Goal: Communication & Community: Answer question/provide support

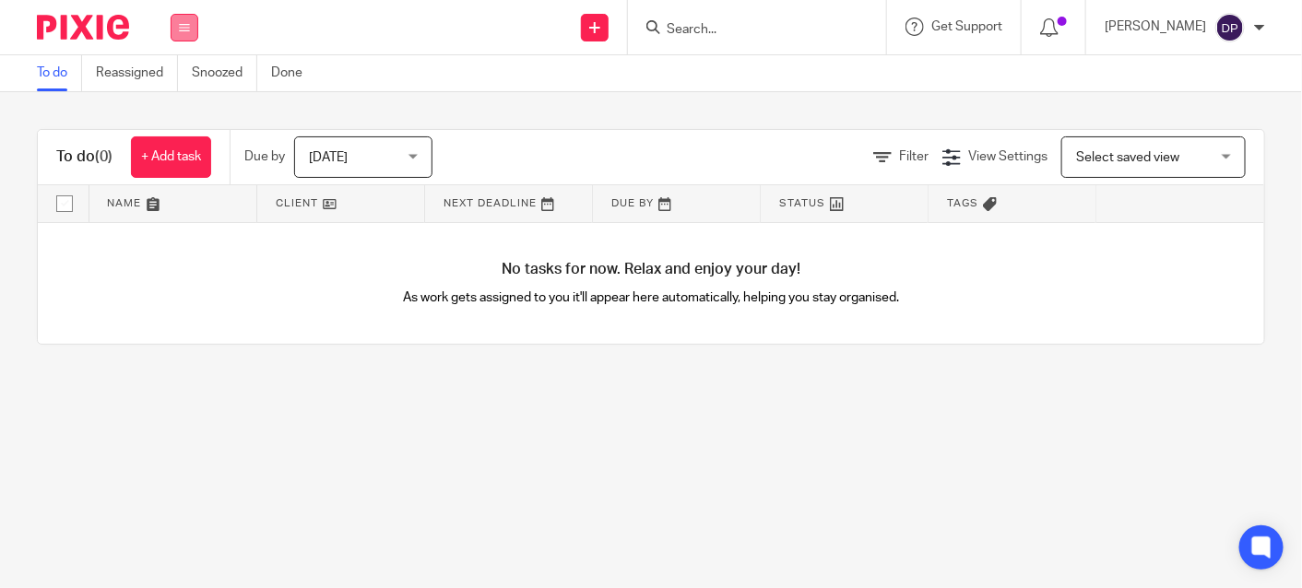
click at [187, 24] on icon at bounding box center [184, 27] width 11 height 11
click at [183, 134] on link "Clients" at bounding box center [180, 140] width 41 height 13
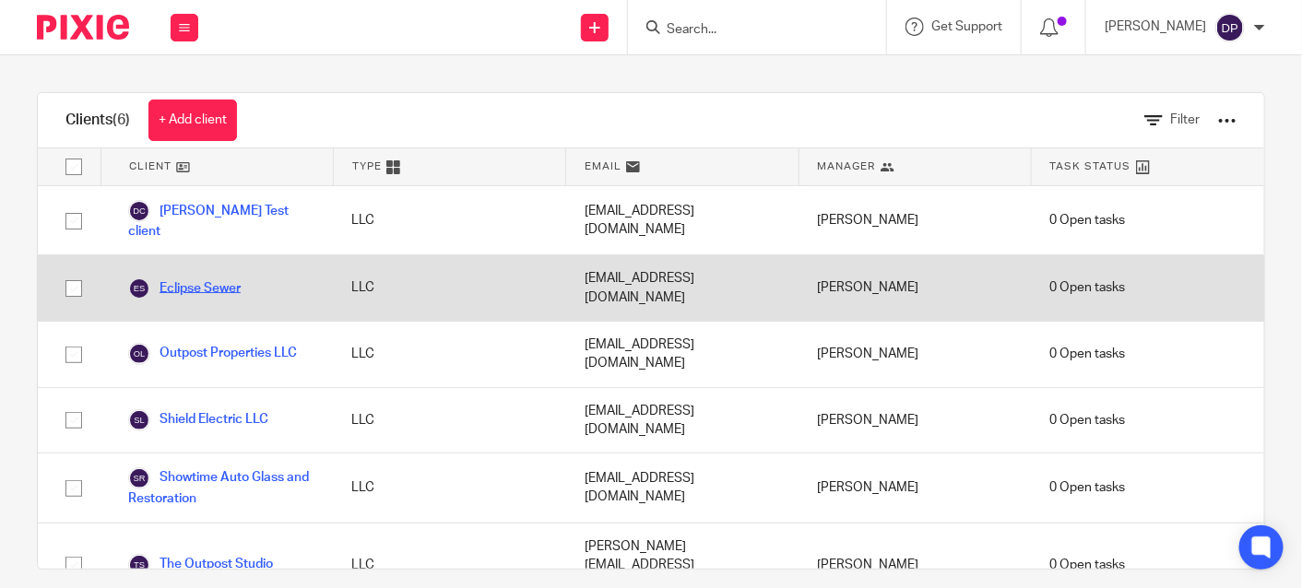
click at [222, 278] on link "Eclipse Sewer" at bounding box center [184, 289] width 112 height 22
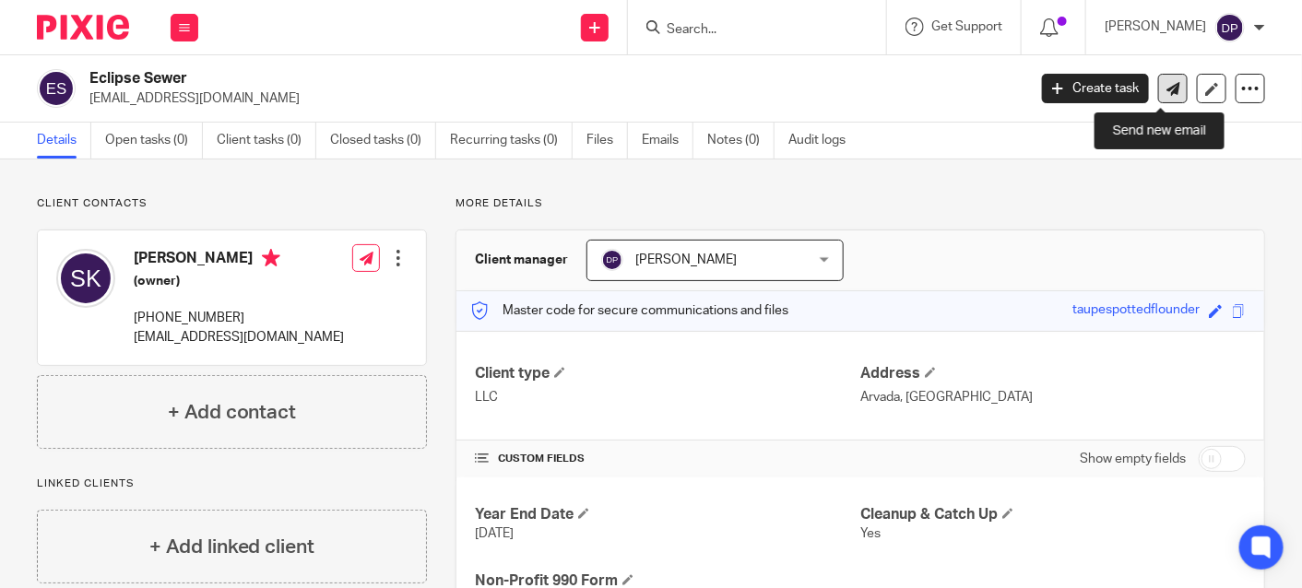
click at [1166, 85] on icon at bounding box center [1173, 89] width 14 height 14
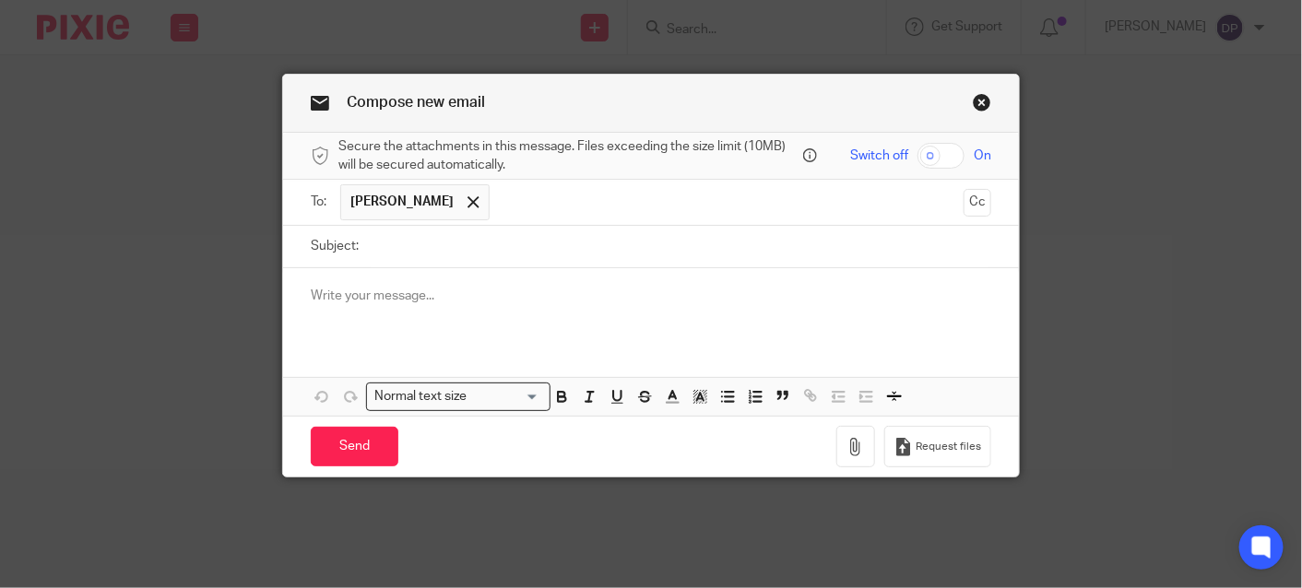
click at [384, 254] on input "Subject:" at bounding box center [679, 246] width 623 height 41
type input "2024 Adjusted Trial Balance 2024"
drag, startPoint x: 322, startPoint y: 299, endPoint x: 349, endPoint y: 291, distance: 28.6
click at [325, 295] on p at bounding box center [651, 296] width 681 height 18
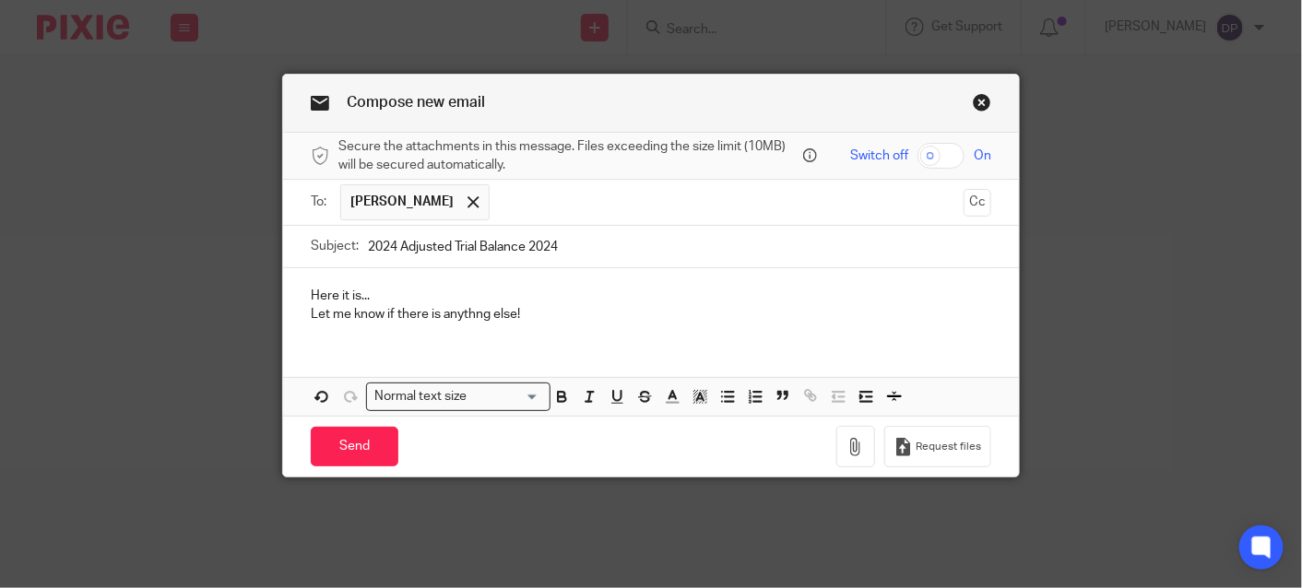
click at [371, 296] on p "Here it is..." at bounding box center [651, 296] width 681 height 18
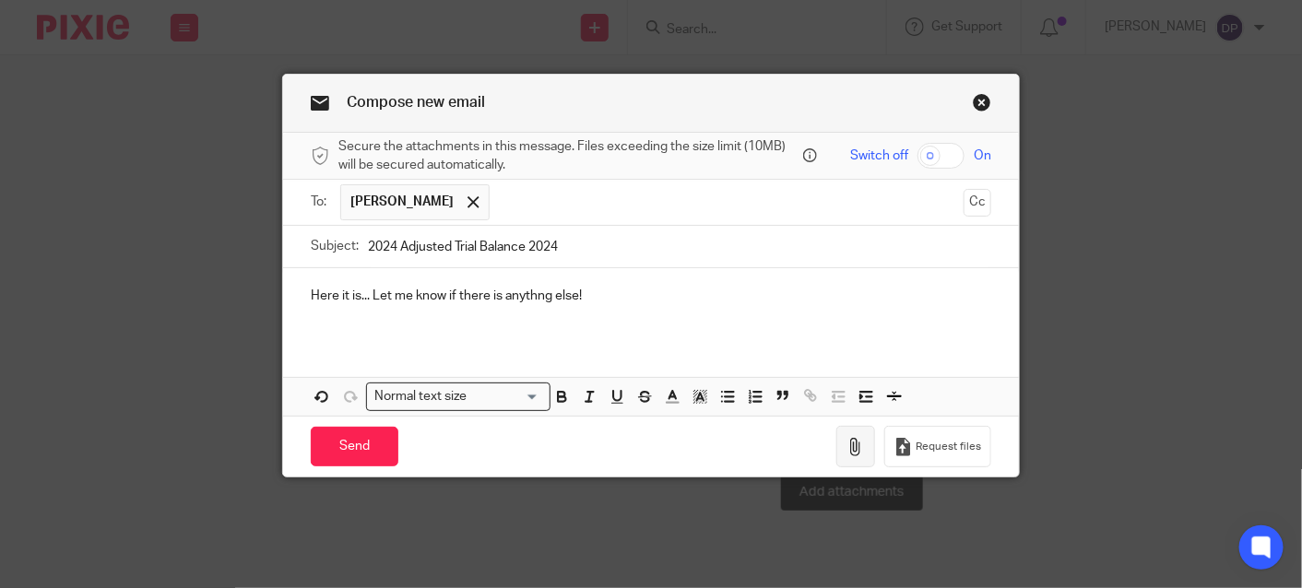
click at [846, 446] on icon "button" at bounding box center [855, 447] width 18 height 18
click at [856, 446] on icon "button" at bounding box center [855, 447] width 18 height 18
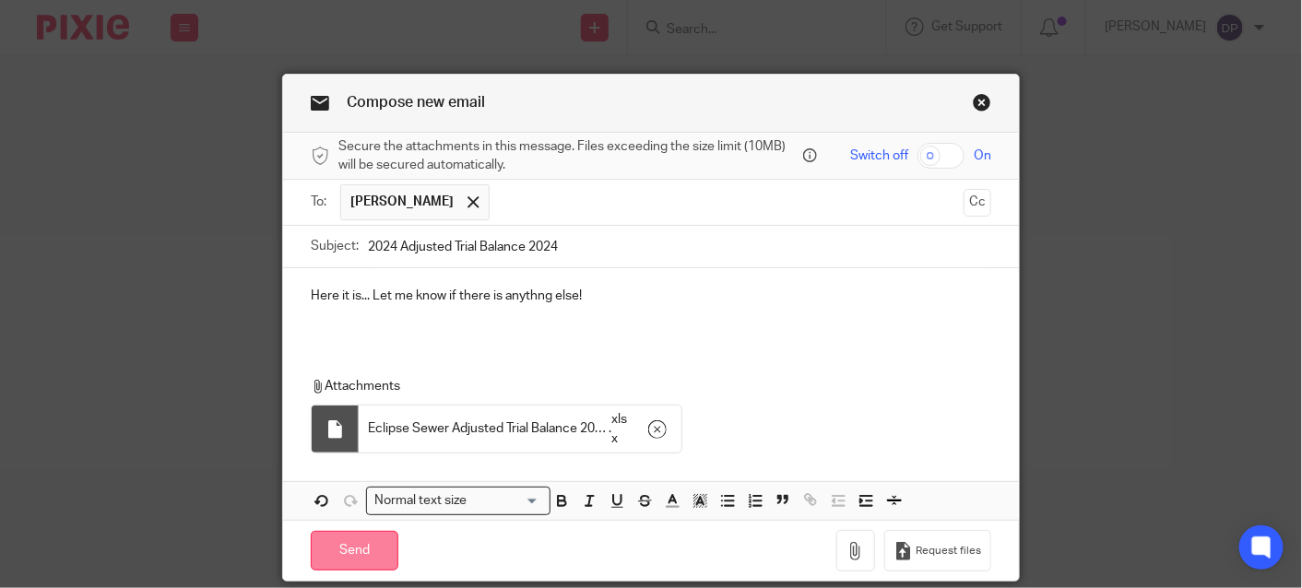
click at [342, 545] on input "Send" at bounding box center [355, 551] width 88 height 40
